Goal: Information Seeking & Learning: Find specific fact

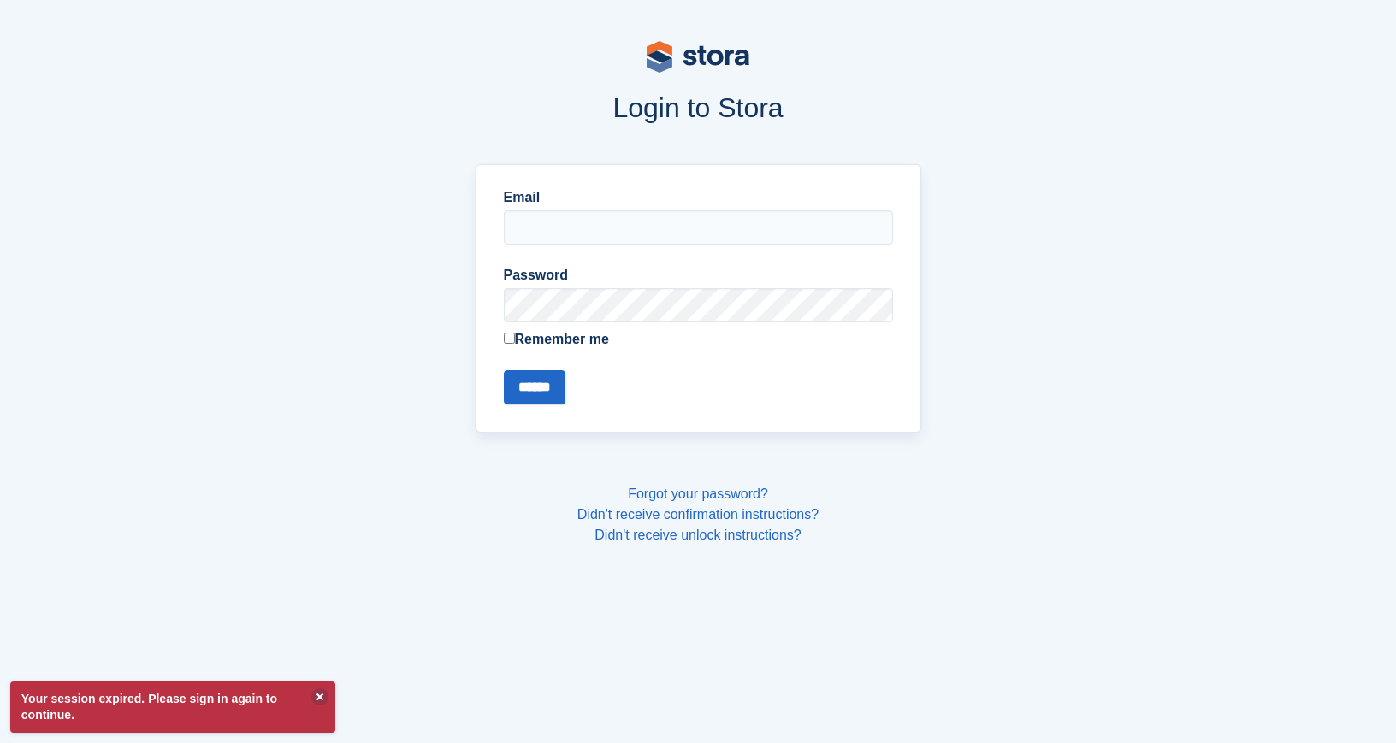
type input "**********"
click at [507, 394] on input "******" at bounding box center [535, 387] width 62 height 34
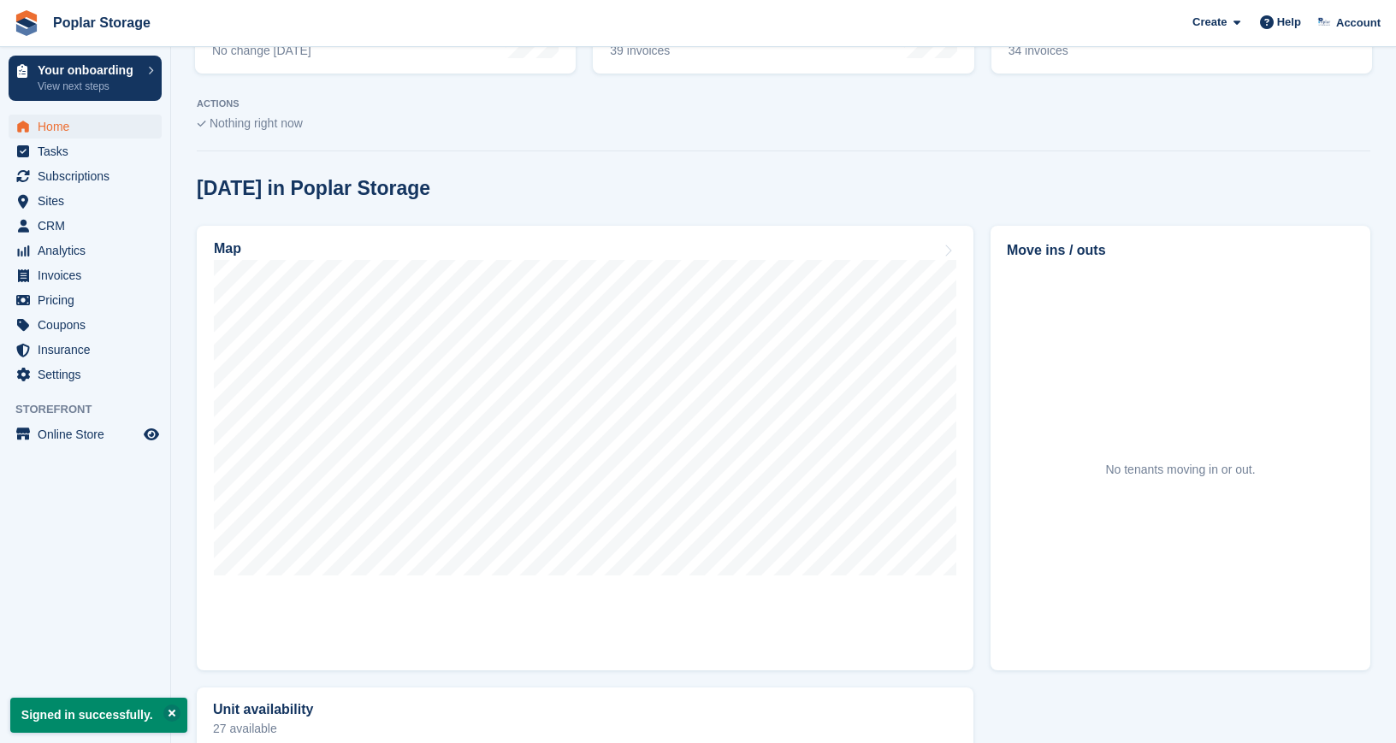
scroll to position [365, 0]
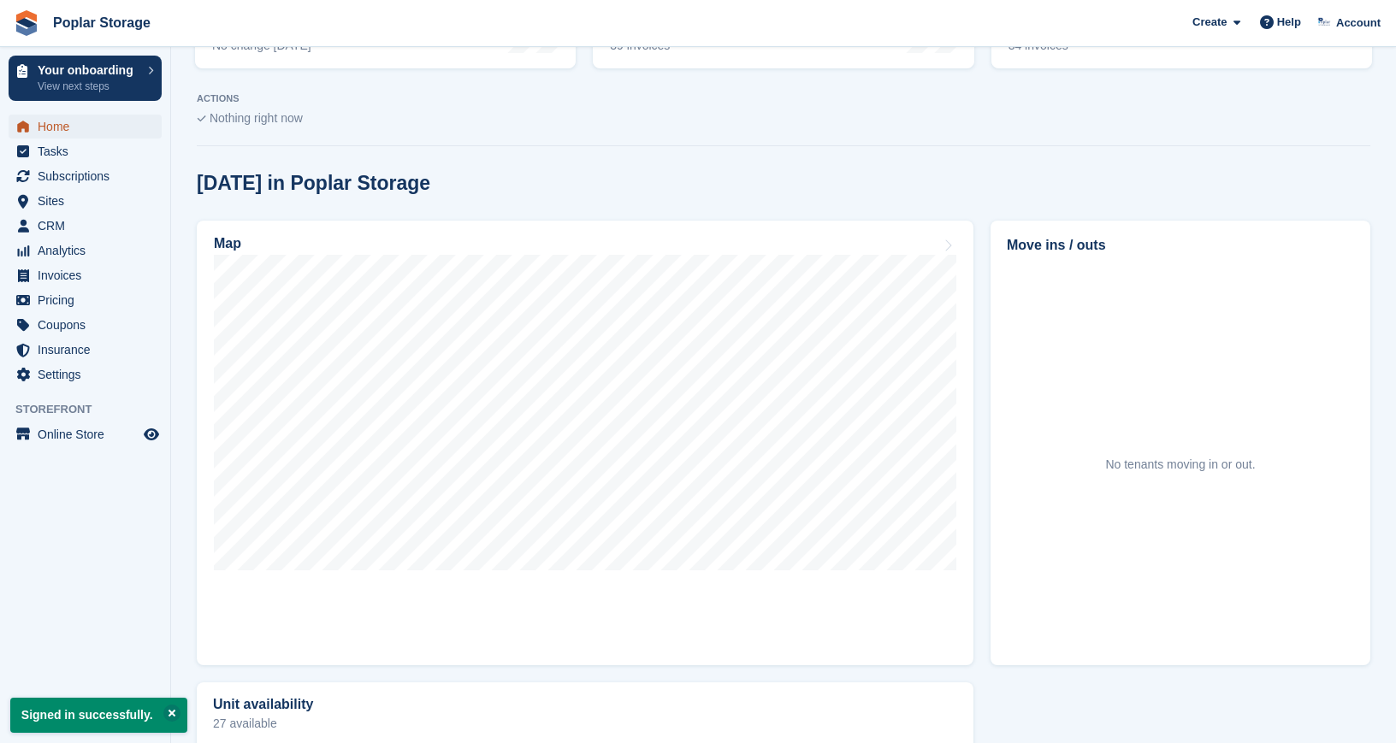
click at [74, 124] on span "Home" at bounding box center [89, 127] width 103 height 24
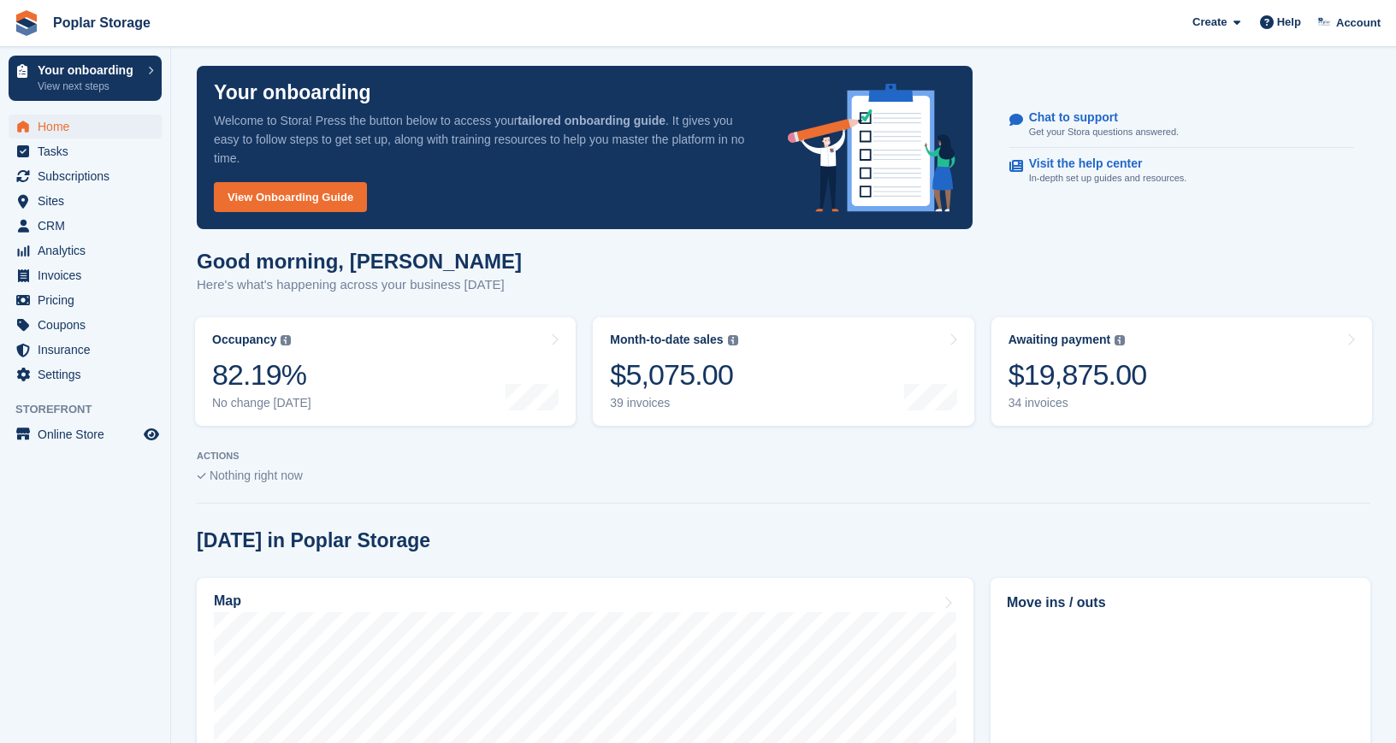
scroll to position [0, 0]
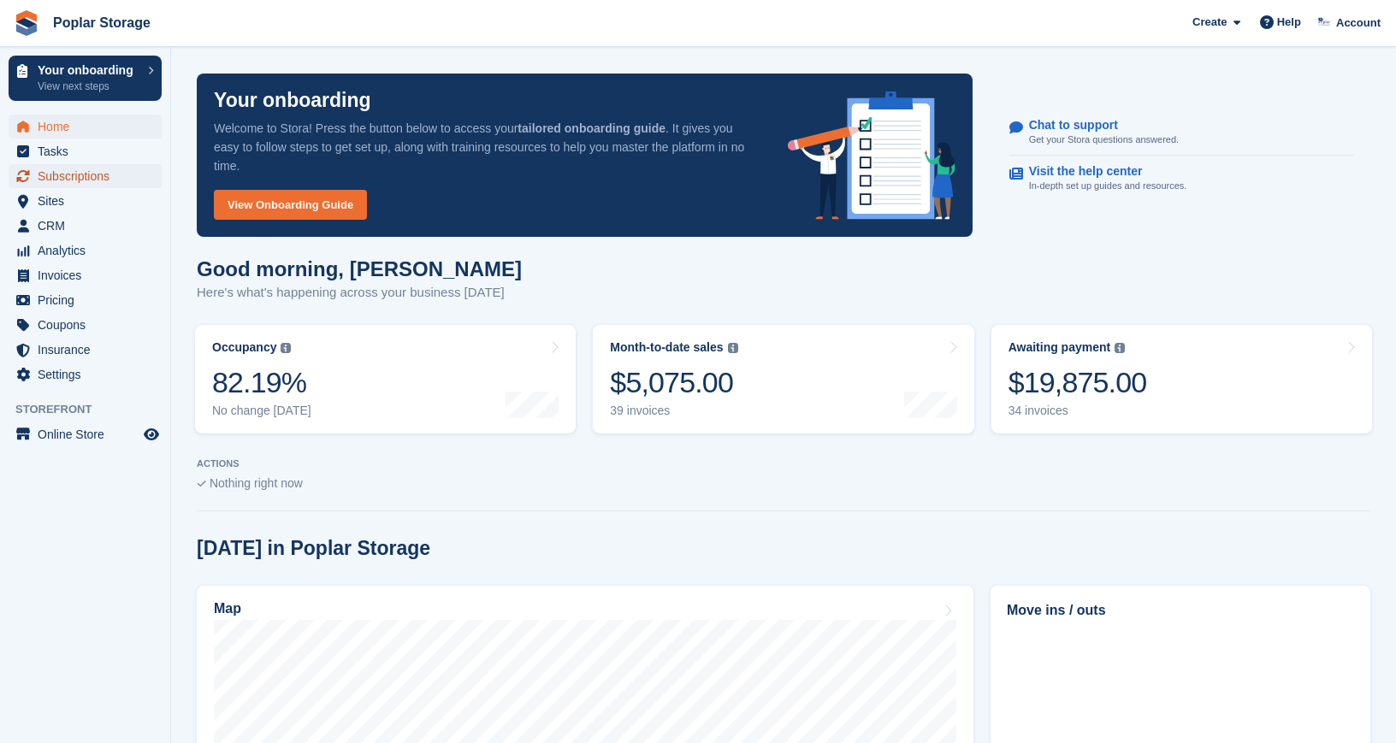
click at [102, 185] on span "Subscriptions" at bounding box center [89, 176] width 103 height 24
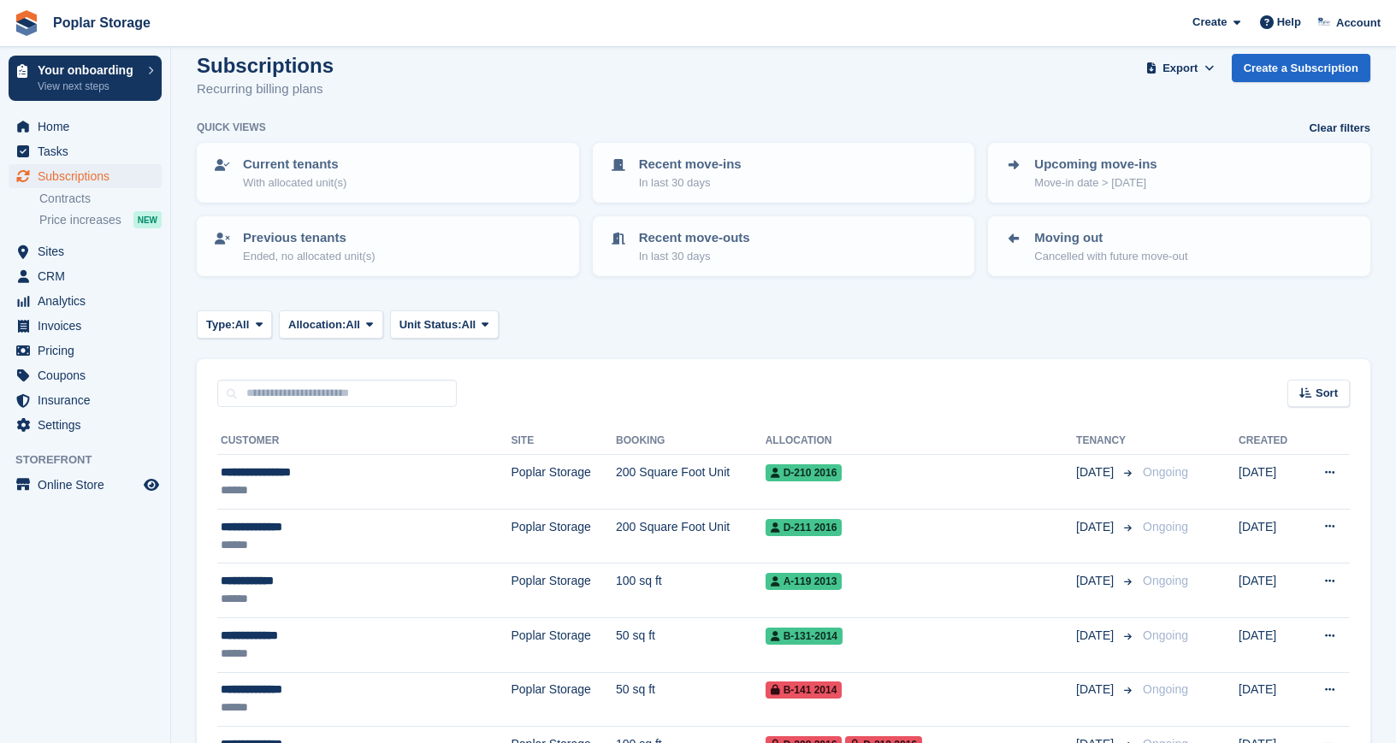
scroll to position [21, 0]
click at [94, 128] on span "Home" at bounding box center [89, 127] width 103 height 24
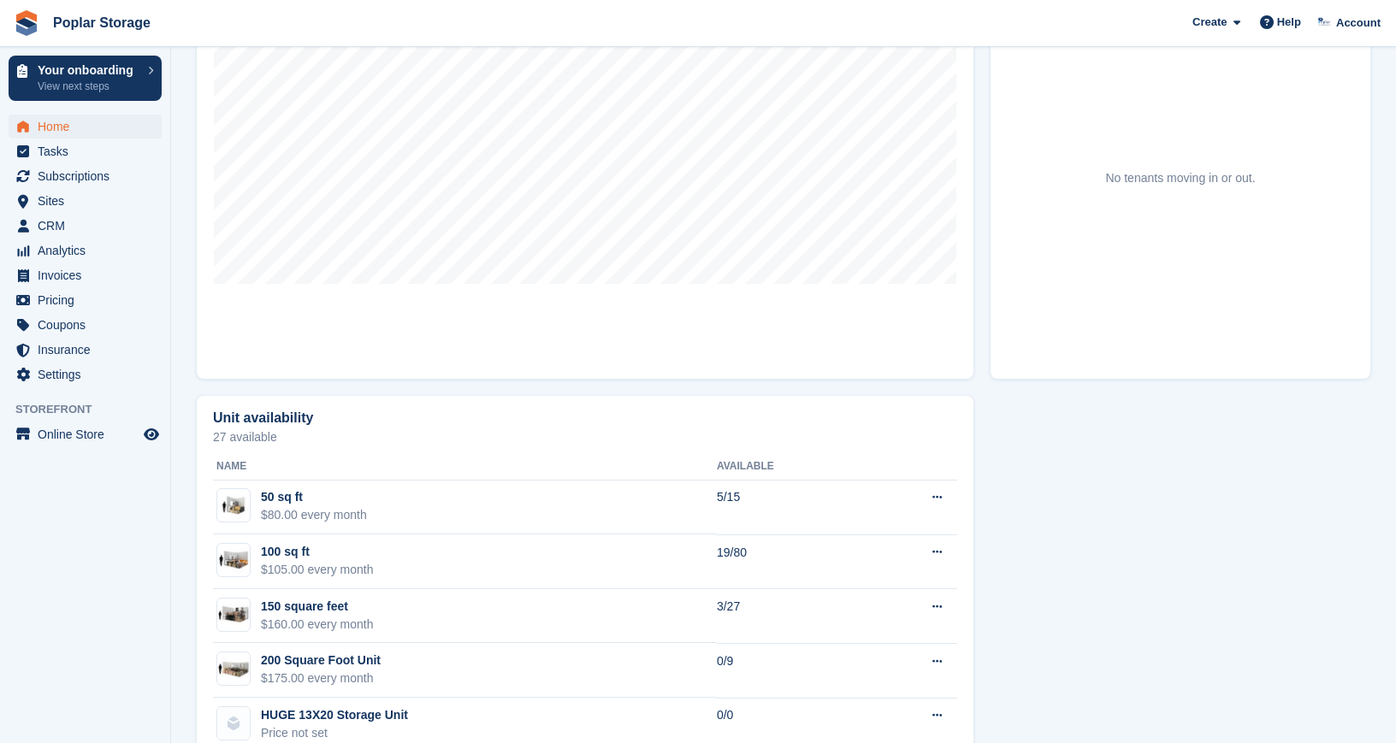
scroll to position [698, 0]
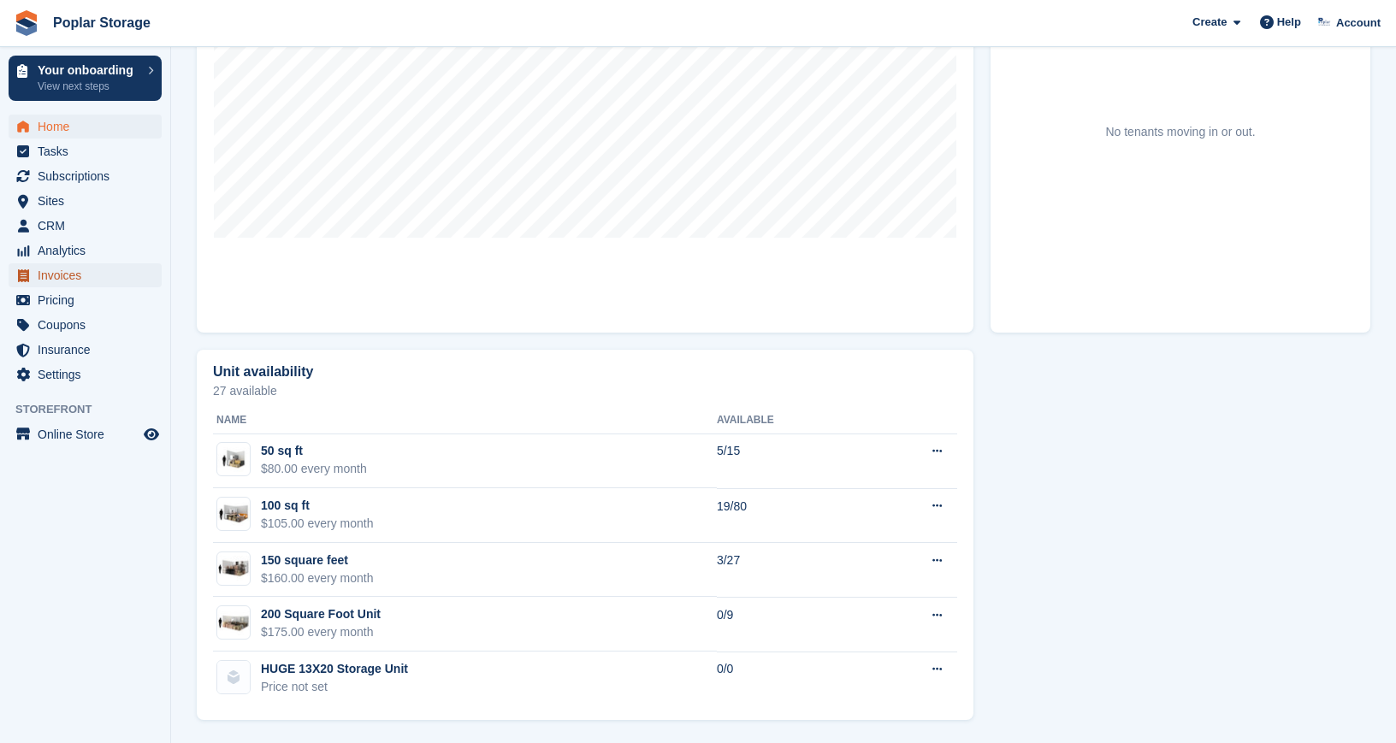
click at [70, 276] on span "Invoices" at bounding box center [89, 275] width 103 height 24
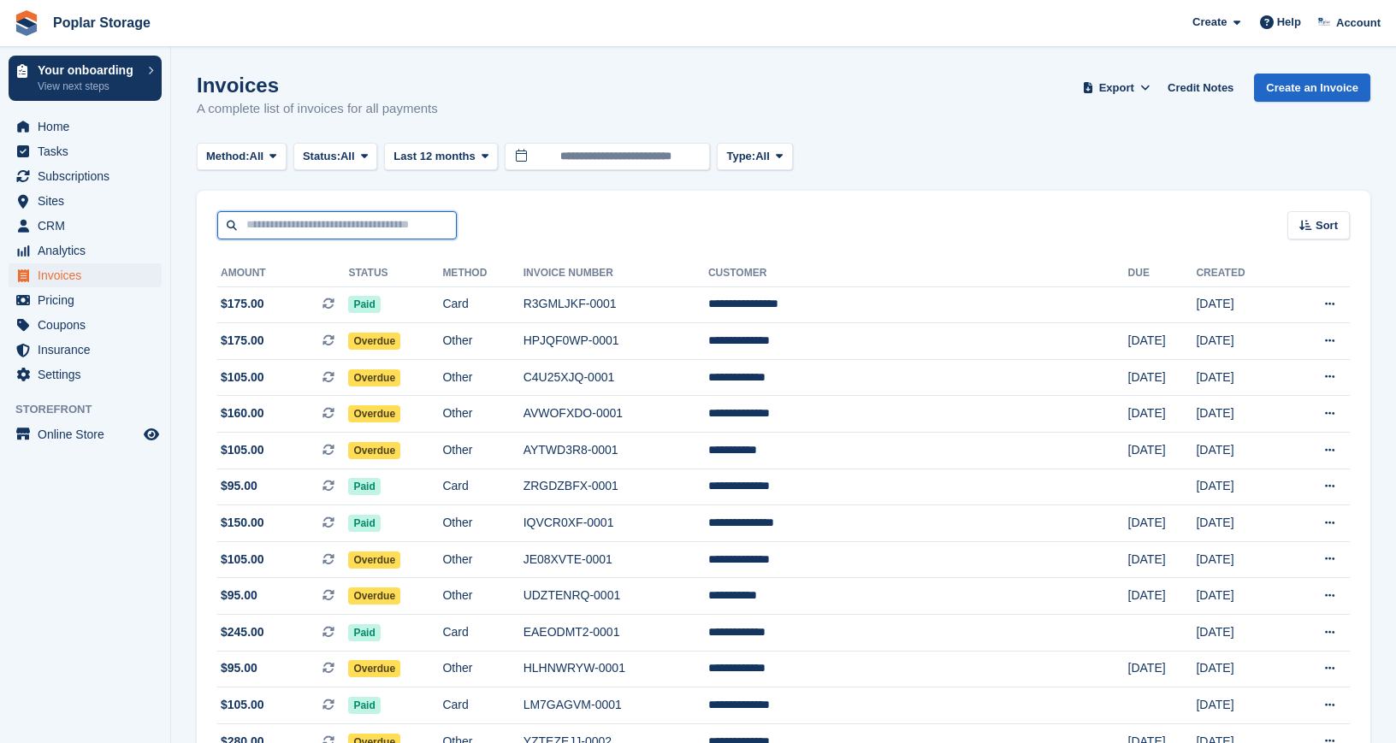
click at [271, 227] on input "text" at bounding box center [336, 225] width 239 height 28
type input "*****"
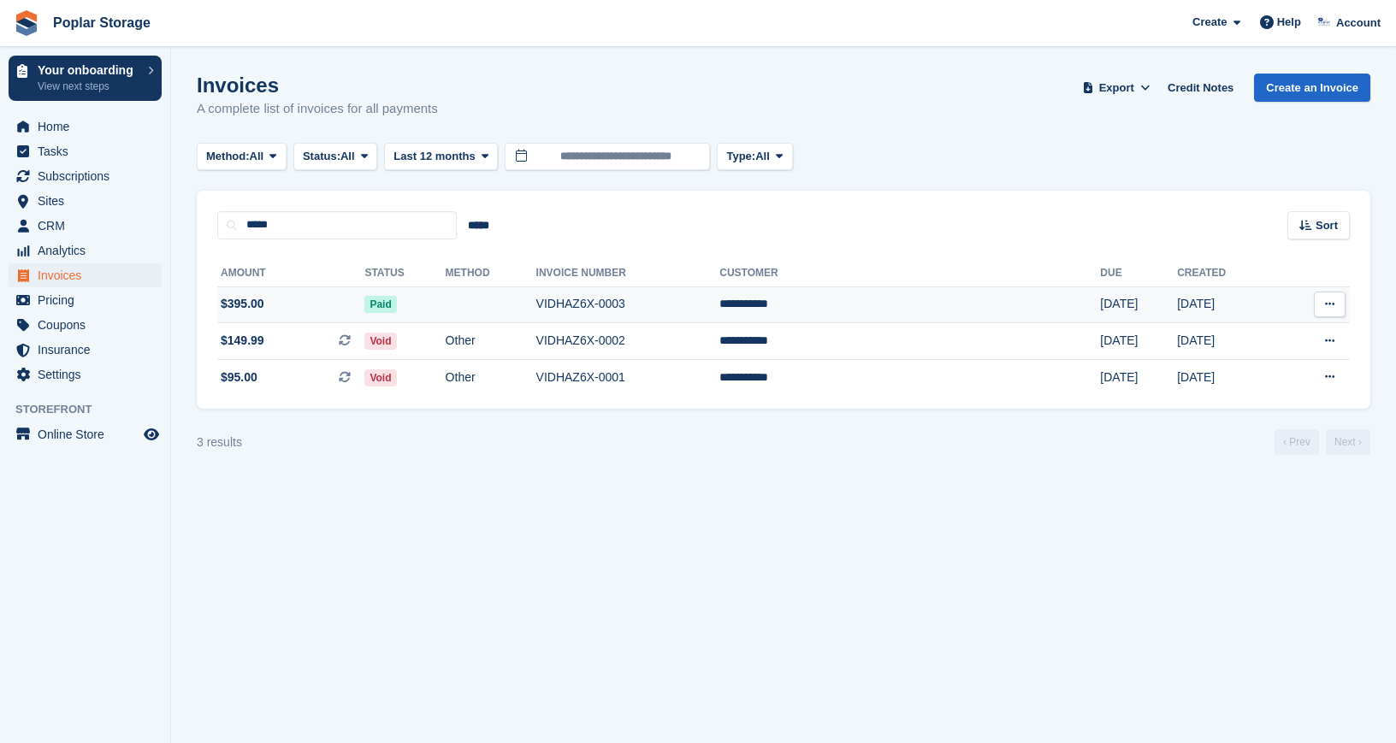
click at [331, 306] on span "$395.00" at bounding box center [290, 304] width 147 height 18
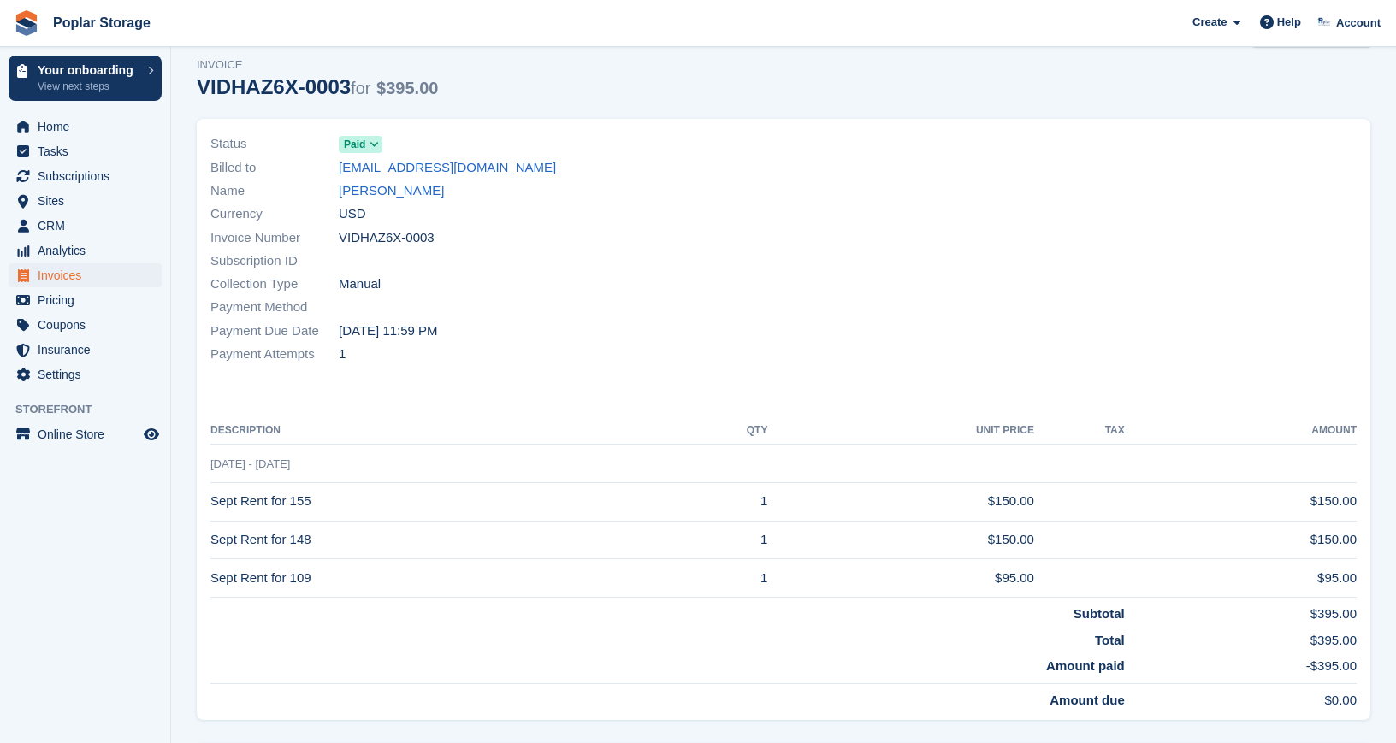
scroll to position [53, 0]
click at [357, 194] on link "Wayne Hucks" at bounding box center [391, 193] width 105 height 20
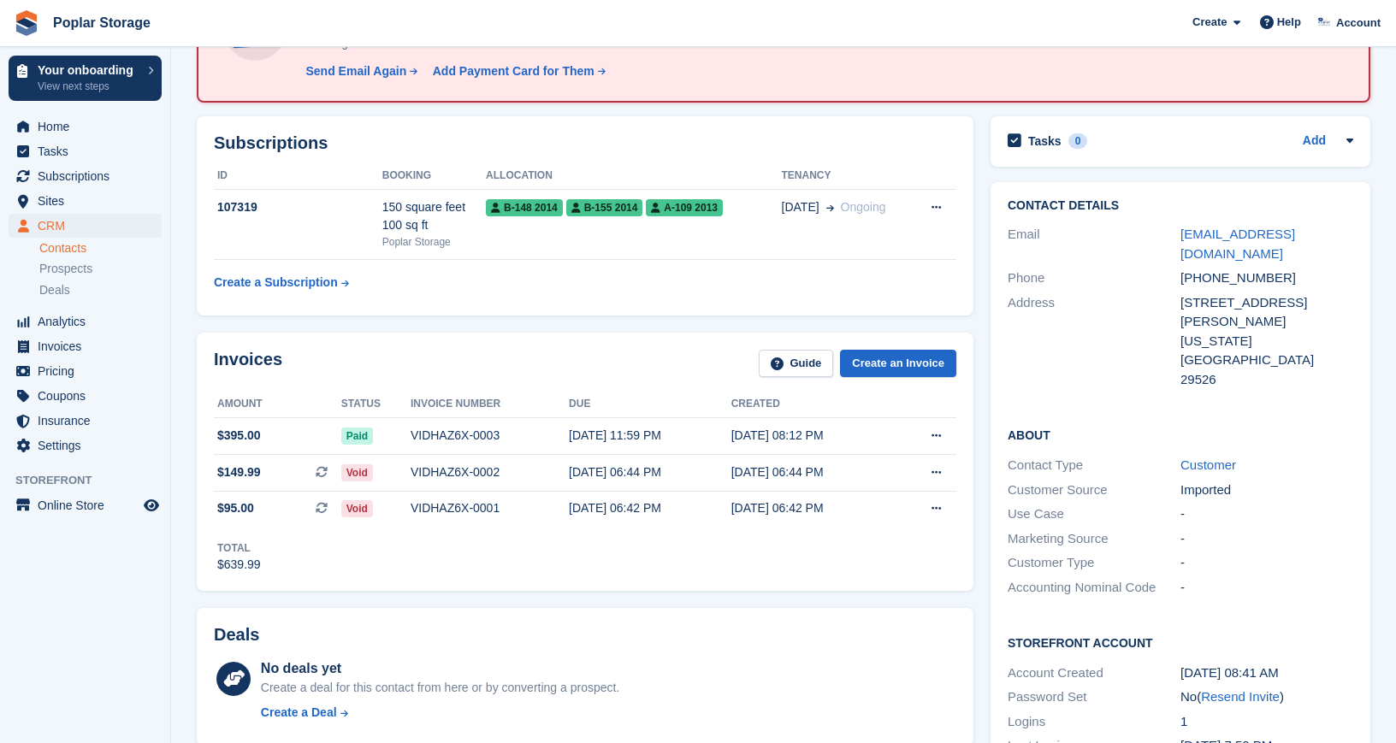
scroll to position [134, 0]
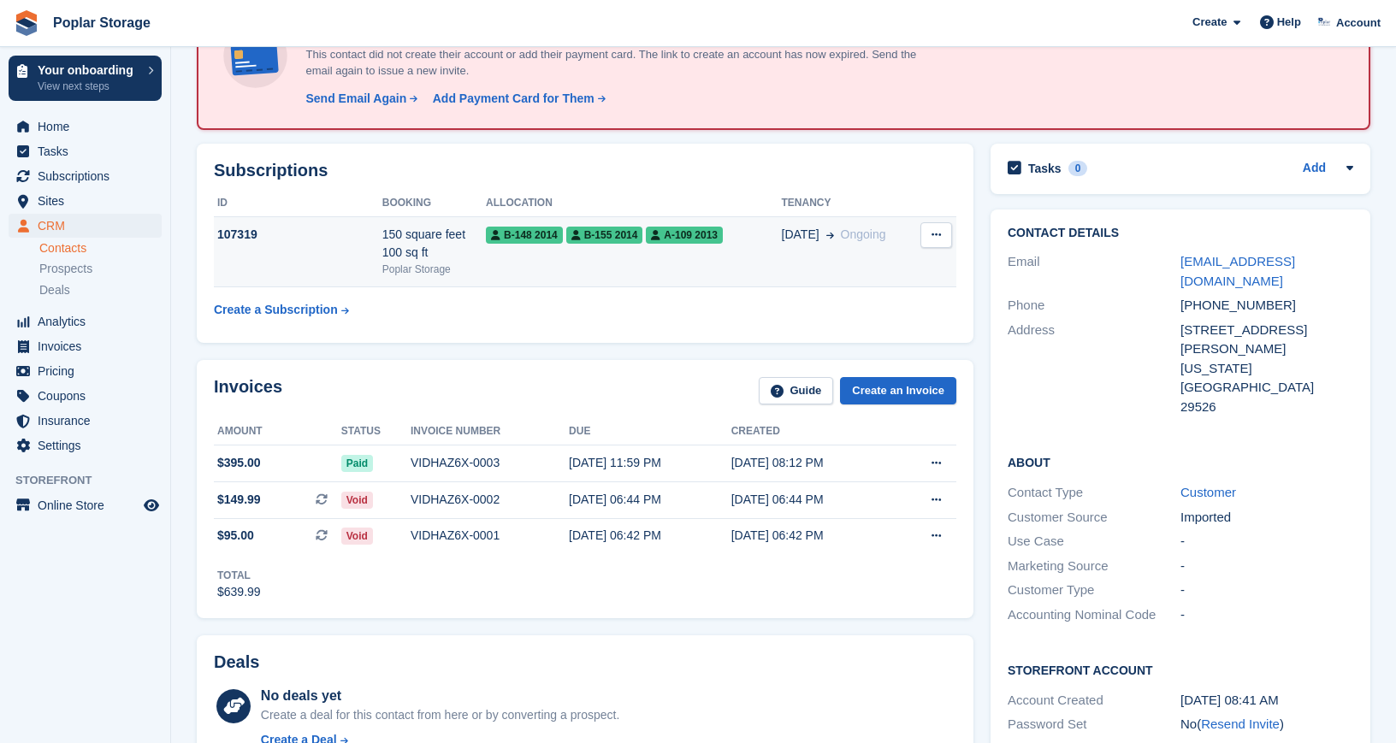
click at [717, 263] on td "B-148 2014 B-155 2014 A-109 2013" at bounding box center [633, 252] width 295 height 70
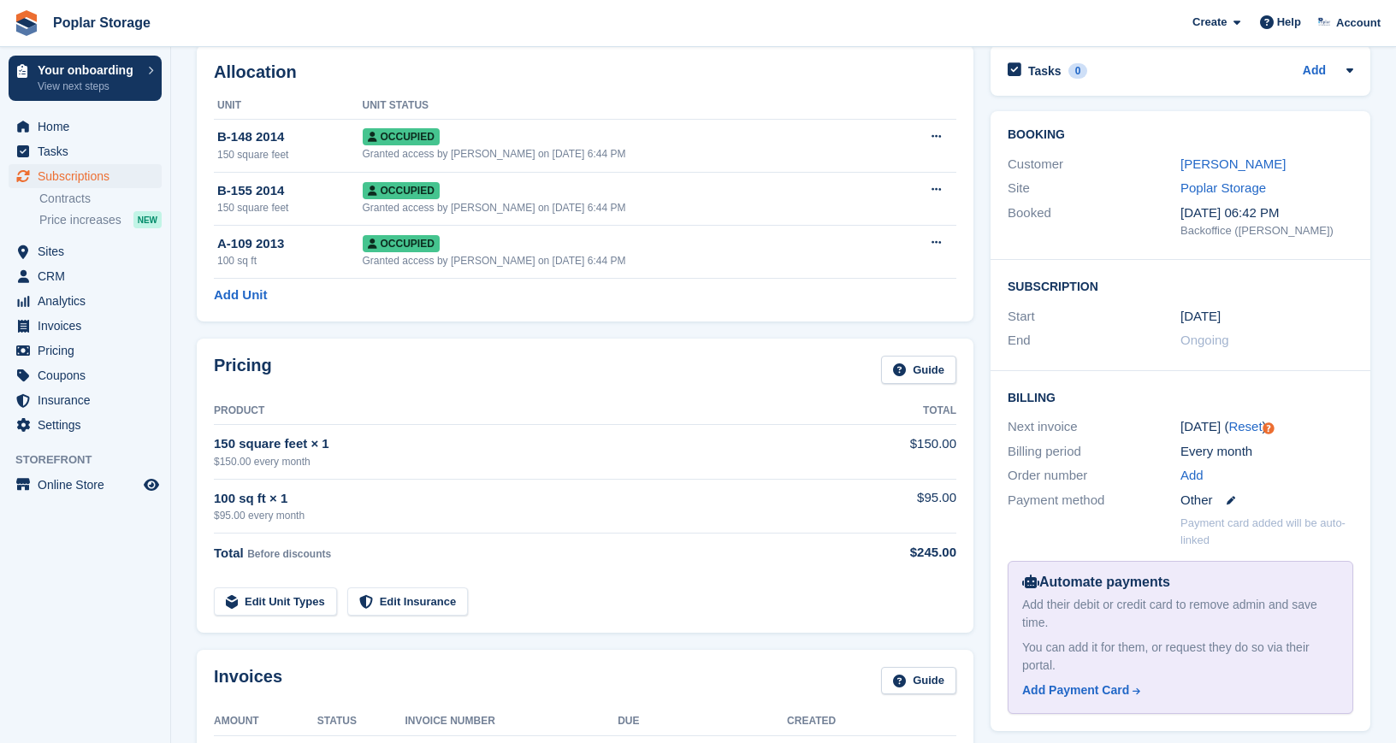
scroll to position [91, 0]
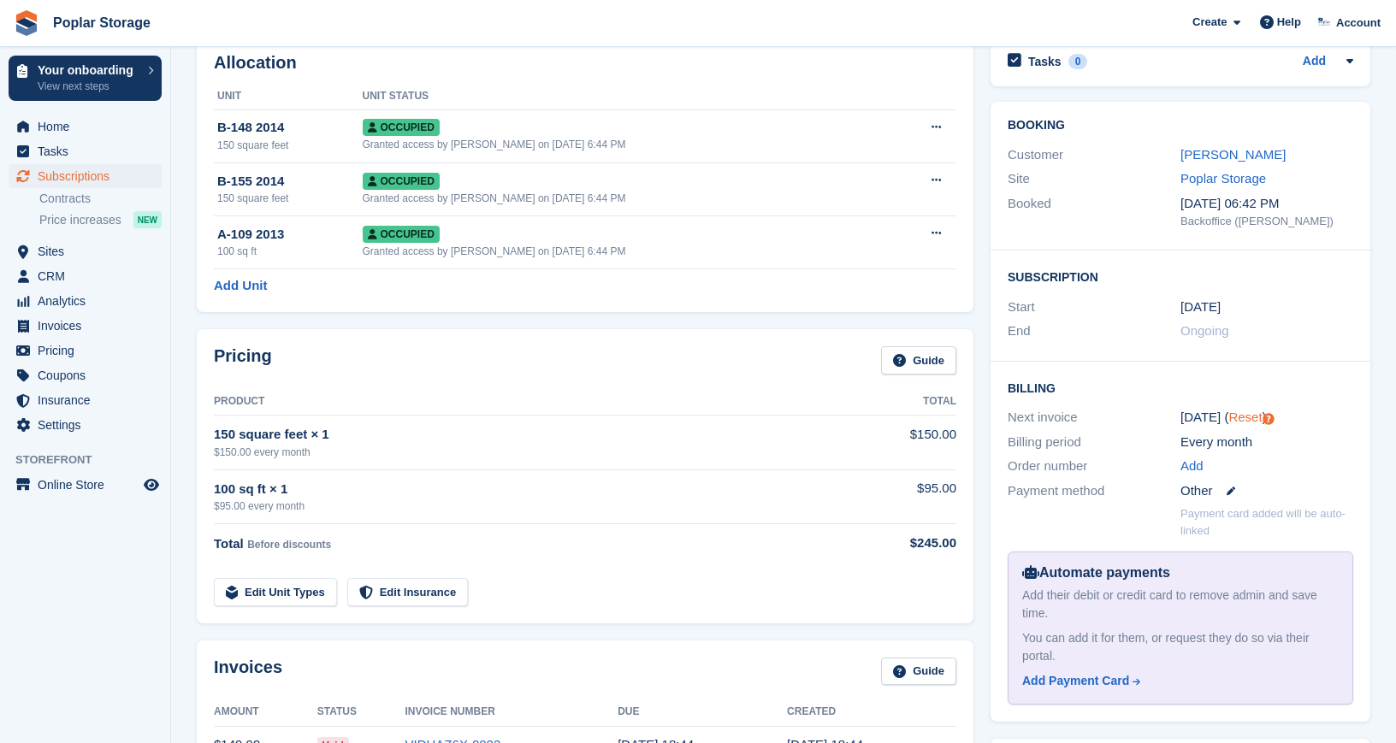
click at [1245, 416] on link "Reset" at bounding box center [1244, 417] width 33 height 15
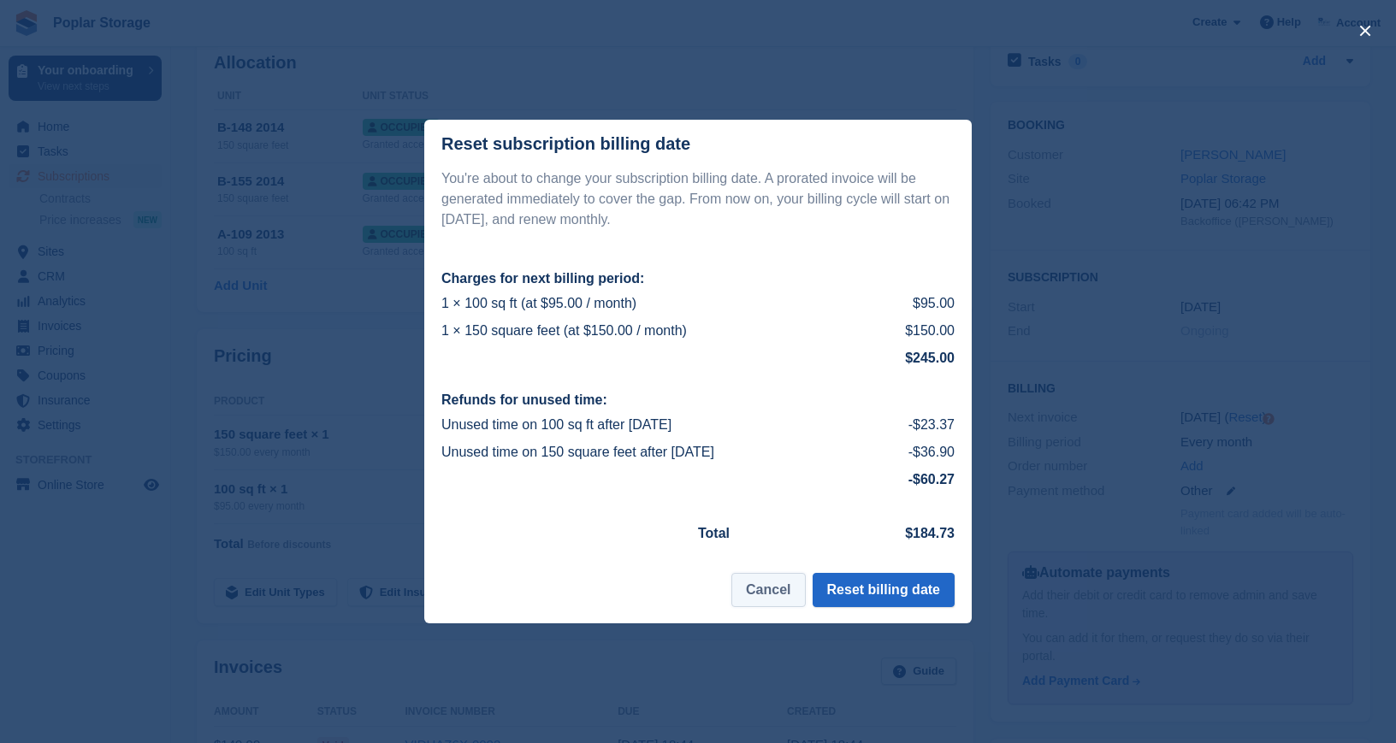
click at [772, 599] on button "Cancel" at bounding box center [768, 590] width 74 height 34
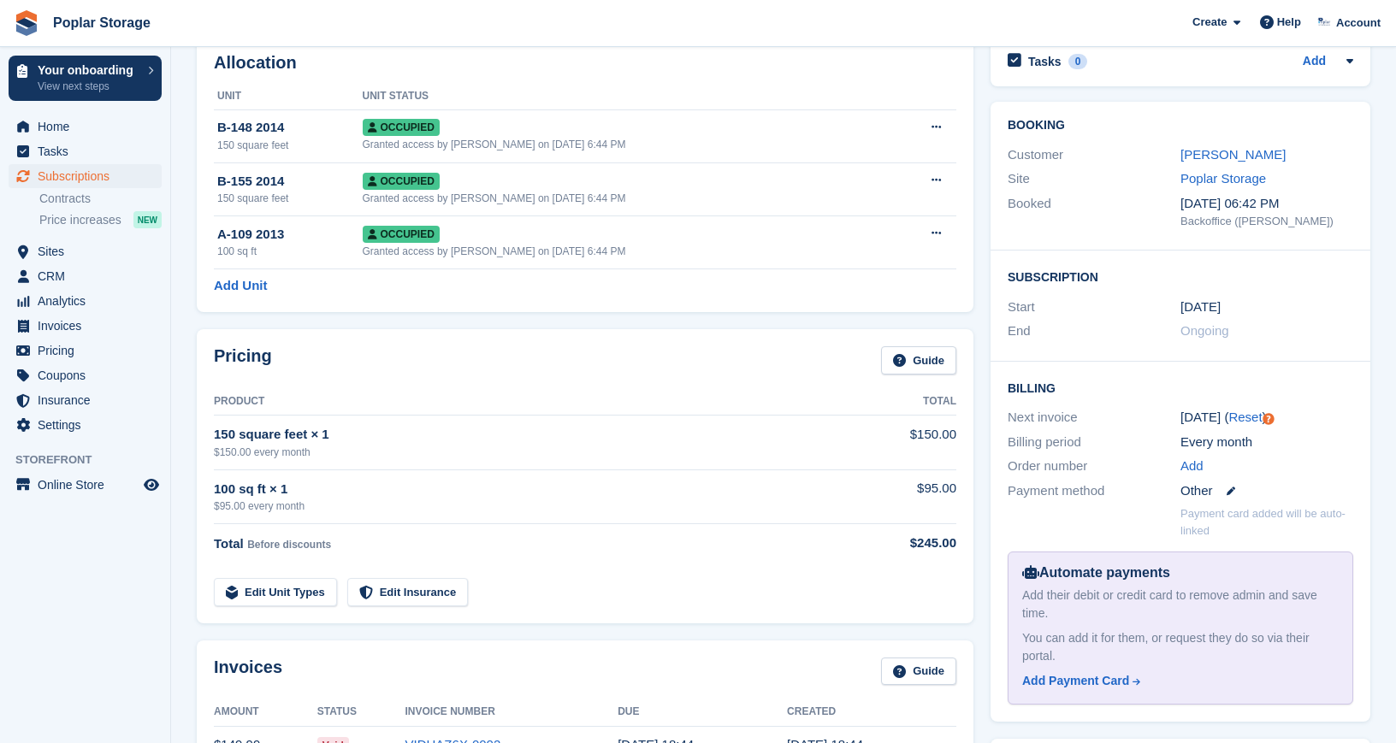
click at [1298, 344] on div "Subscription Start [DATE] End Ongoing" at bounding box center [1180, 306] width 380 height 111
